Goal: Navigation & Orientation: Find specific page/section

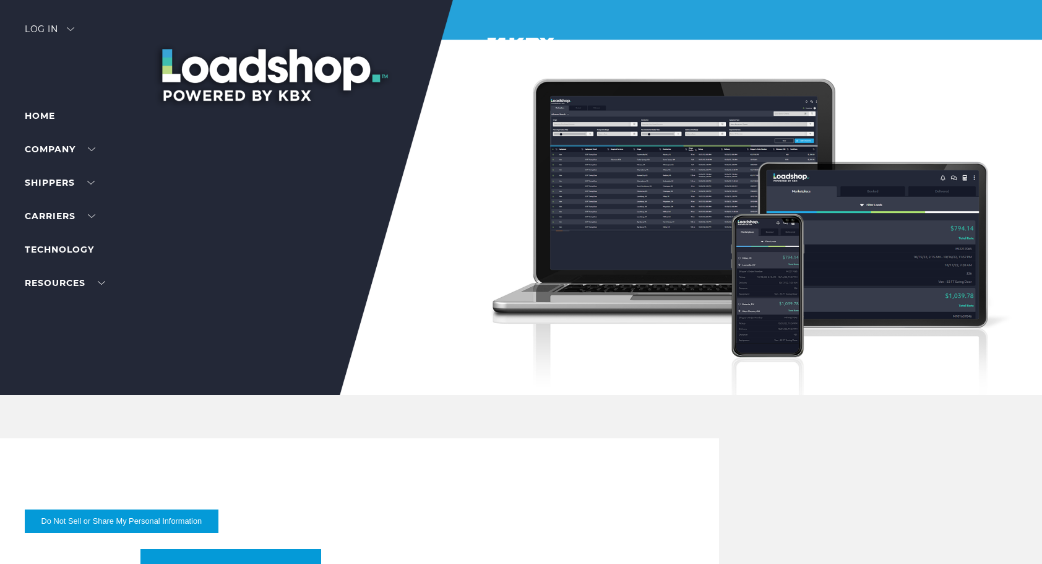
click at [309, 80] on div at bounding box center [525, 197] width 1051 height 395
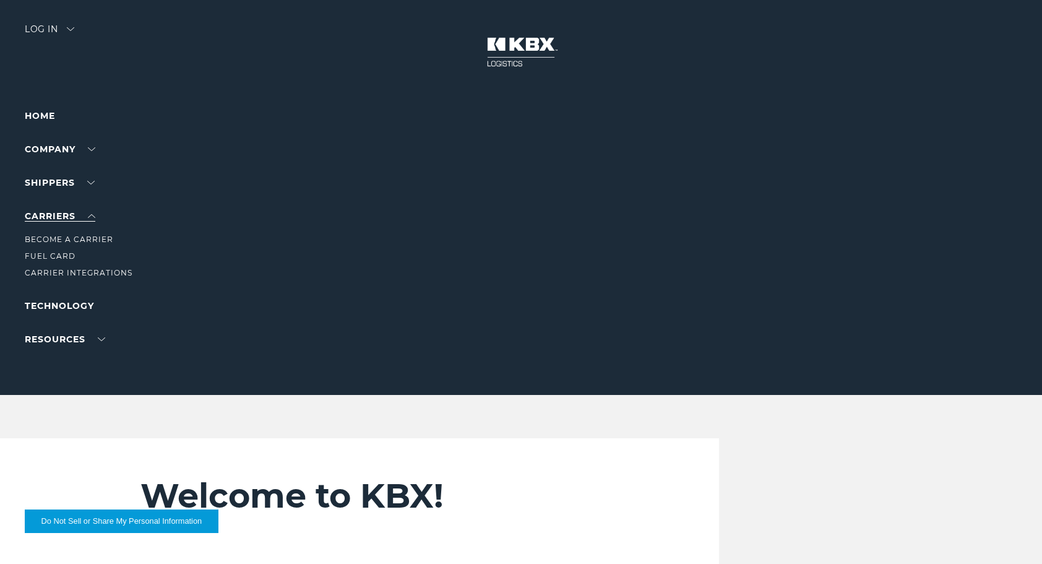
click at [56, 213] on link "Carriers" at bounding box center [60, 215] width 71 height 11
click at [32, 22] on div at bounding box center [525, 197] width 1051 height 395
click at [51, 31] on div "Log in" at bounding box center [49, 34] width 49 height 18
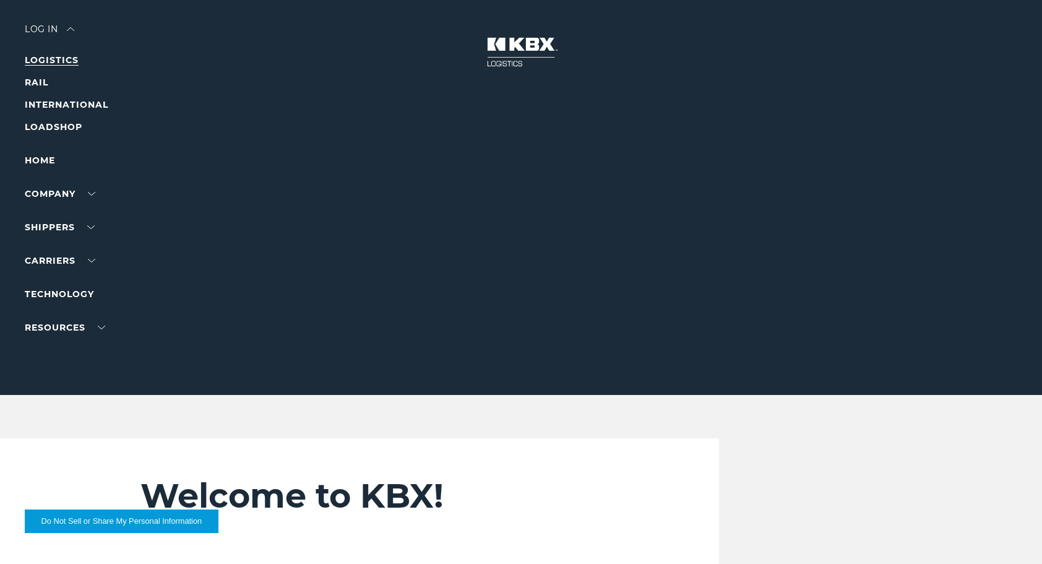
click at [73, 58] on link "LOGISTICS" at bounding box center [52, 59] width 54 height 11
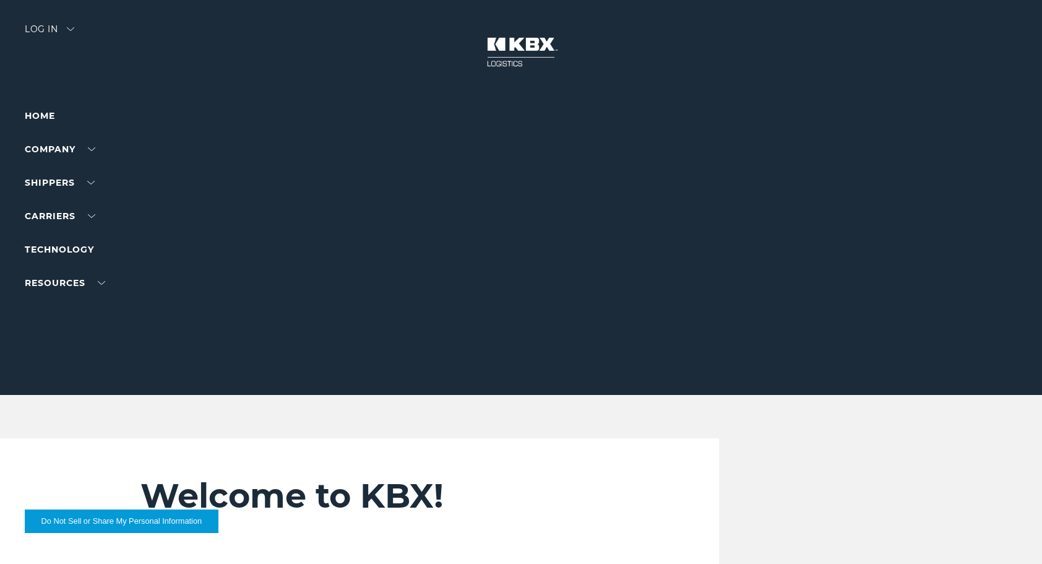
click at [42, 31] on div "Log in" at bounding box center [49, 34] width 49 height 18
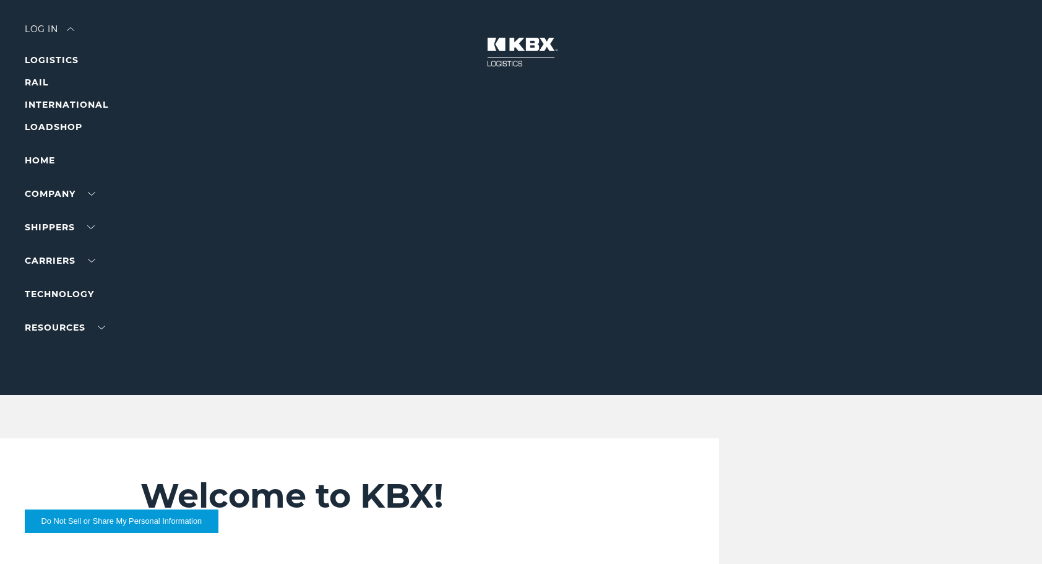
click at [514, 48] on img at bounding box center [521, 52] width 93 height 54
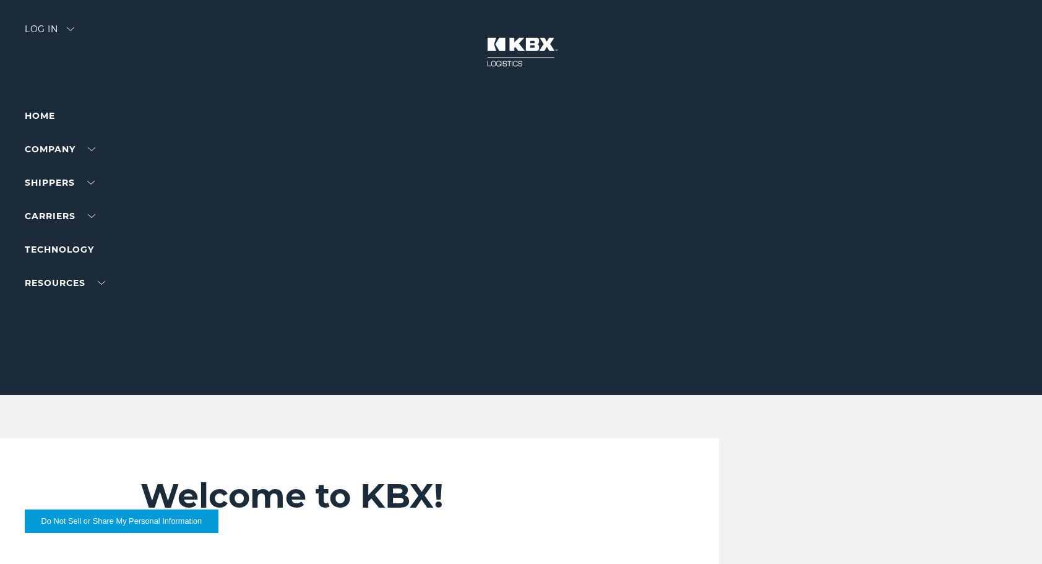
click at [38, 31] on div "Log in" at bounding box center [49, 34] width 49 height 18
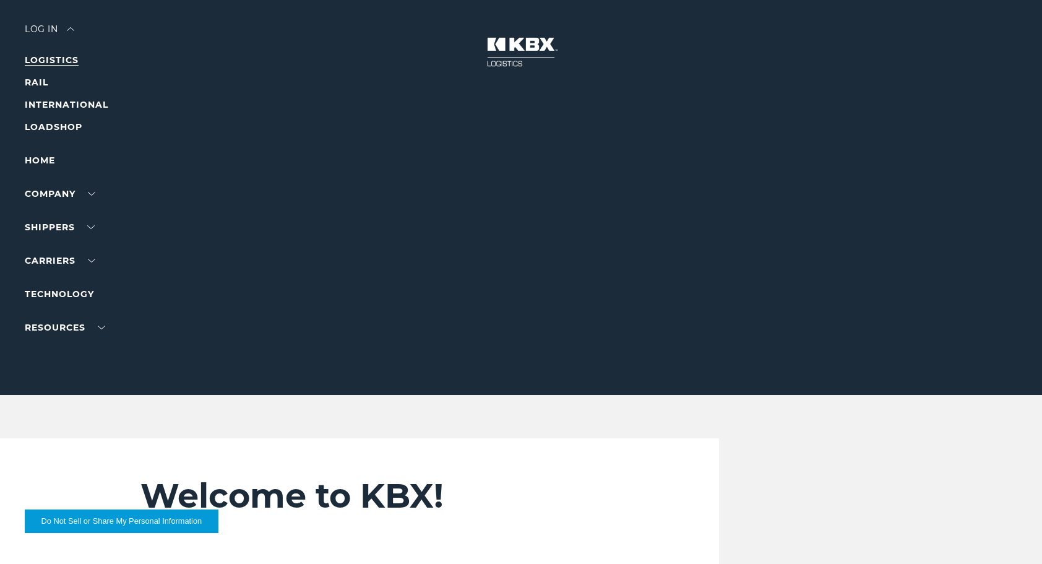
click at [62, 61] on link "LOGISTICS" at bounding box center [52, 59] width 54 height 11
